Goal: Task Accomplishment & Management: Use online tool/utility

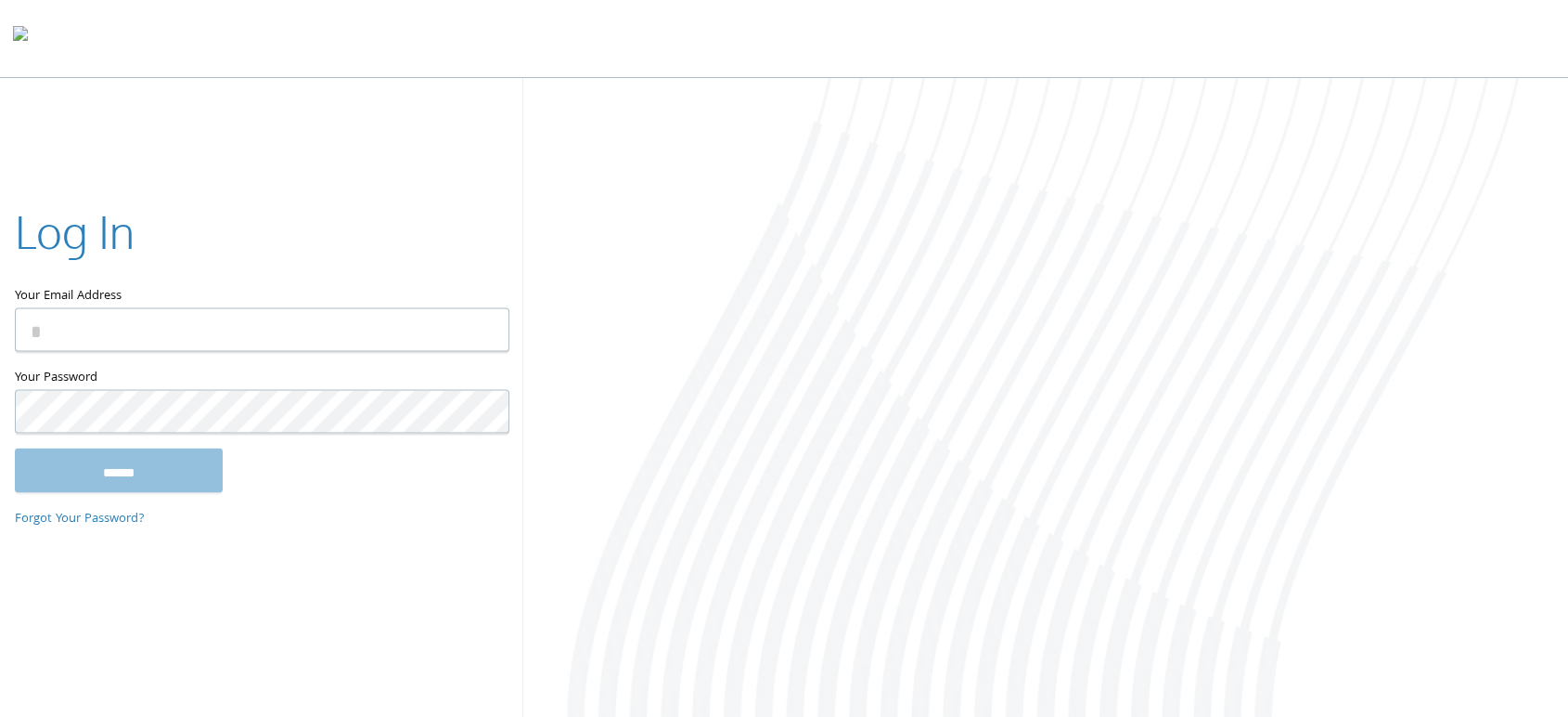
type input "**********"
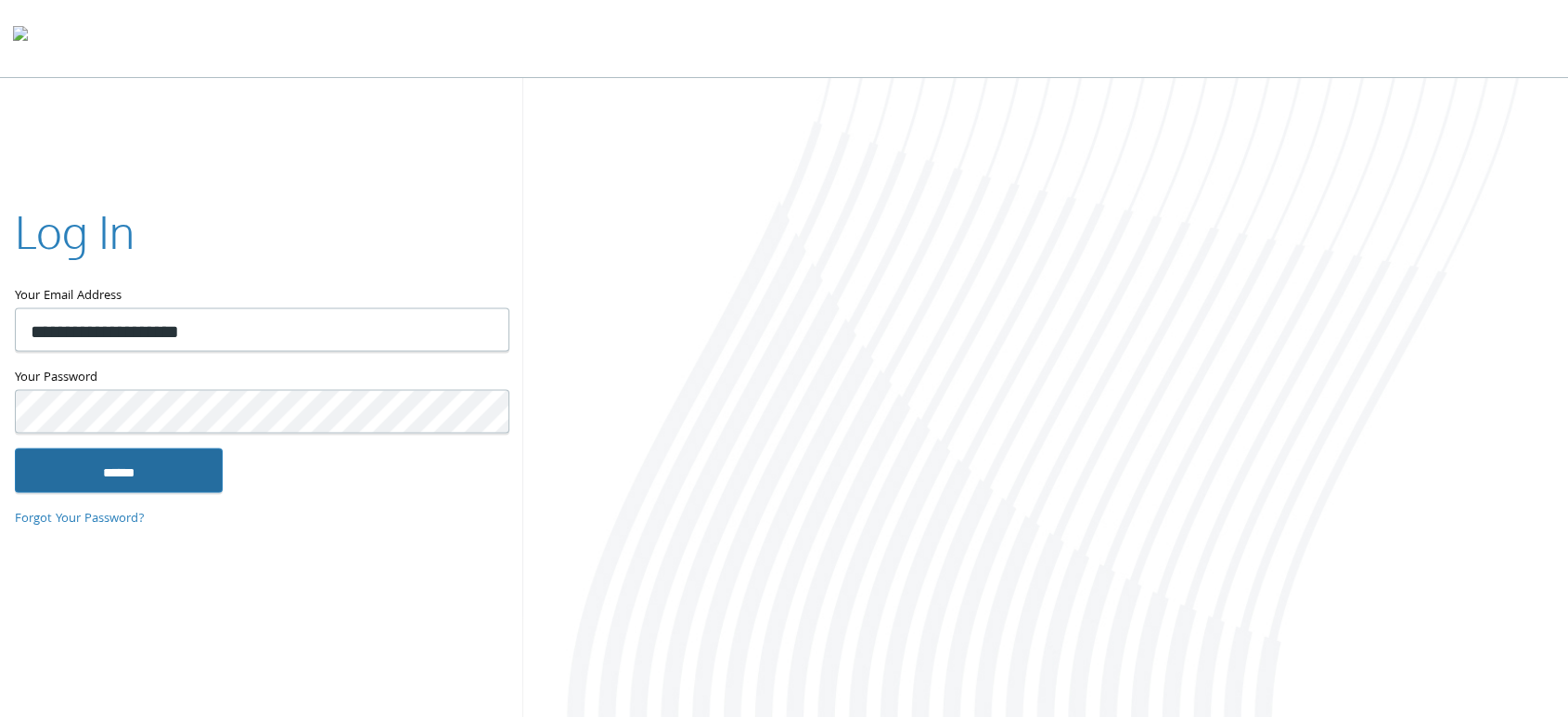
click at [134, 458] on input "******" at bounding box center [118, 469] width 207 height 44
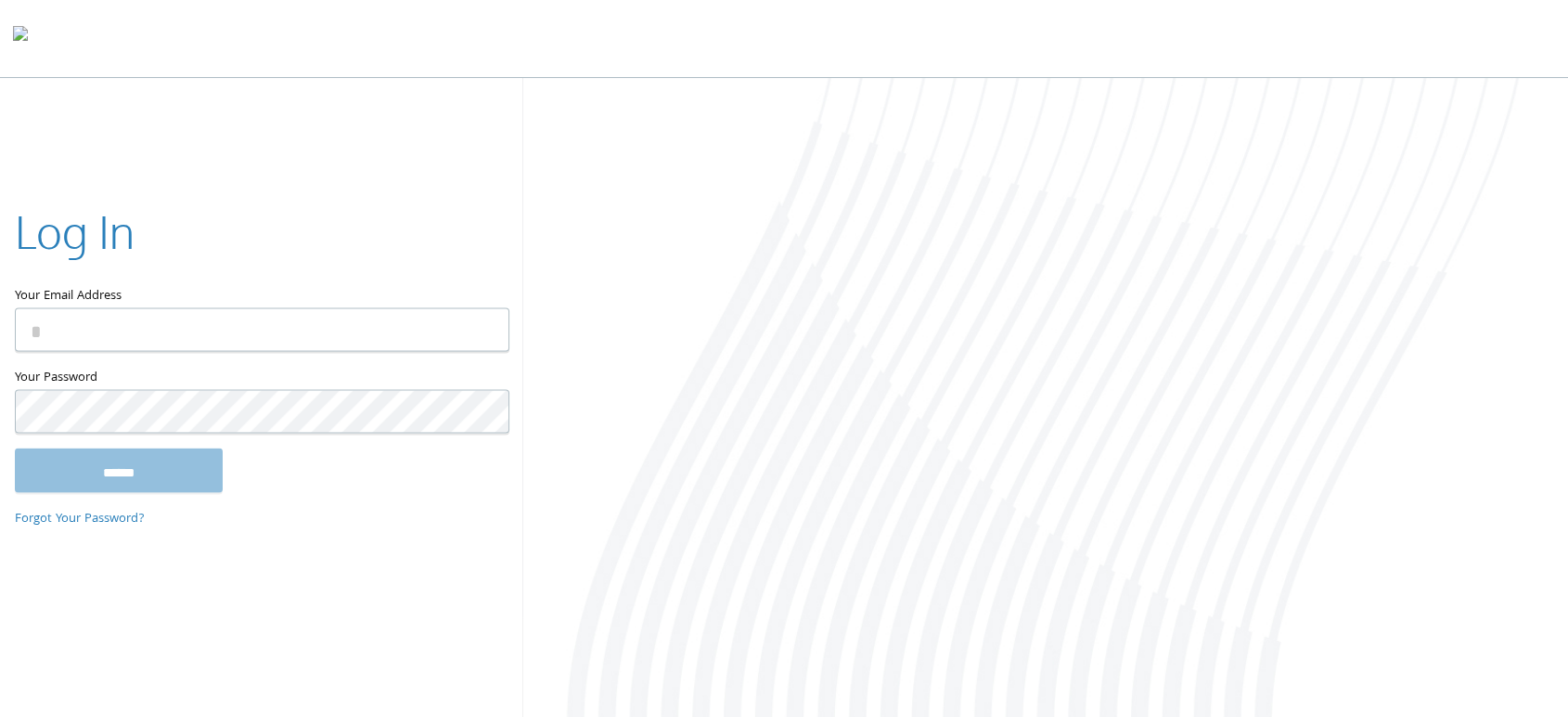
type input "**********"
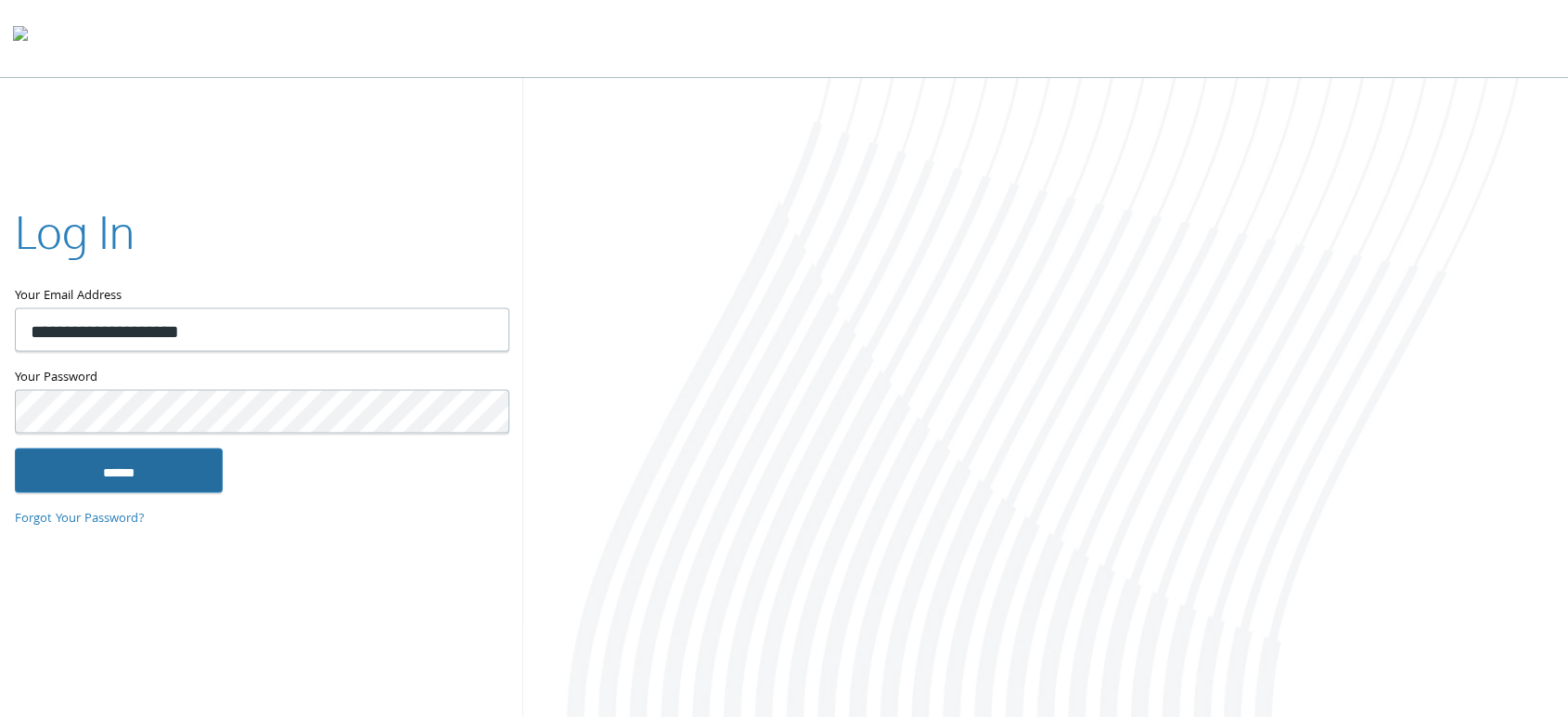
click at [145, 459] on input "******" at bounding box center [118, 469] width 207 height 44
